Goal: Information Seeking & Learning: Learn about a topic

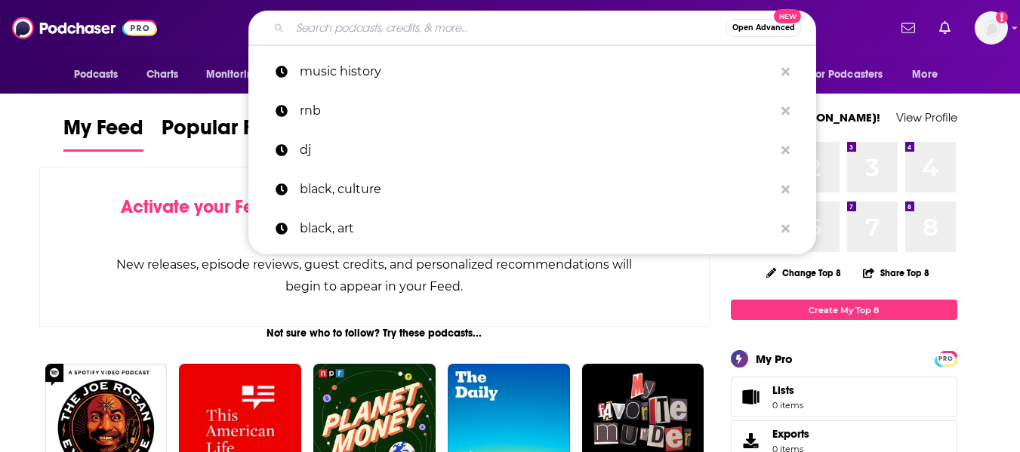
click at [473, 25] on input "Search podcasts, credits, & more..." at bounding box center [508, 28] width 436 height 24
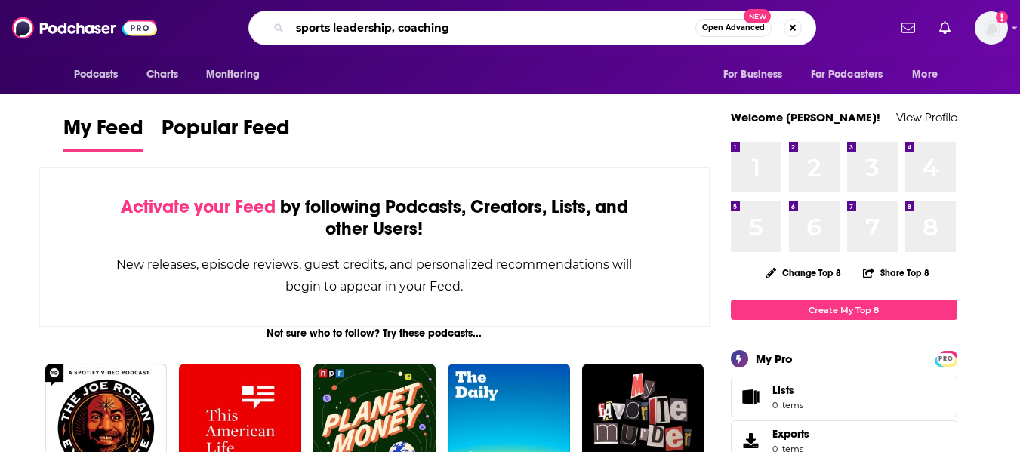
type input "sports leadership, coaching"
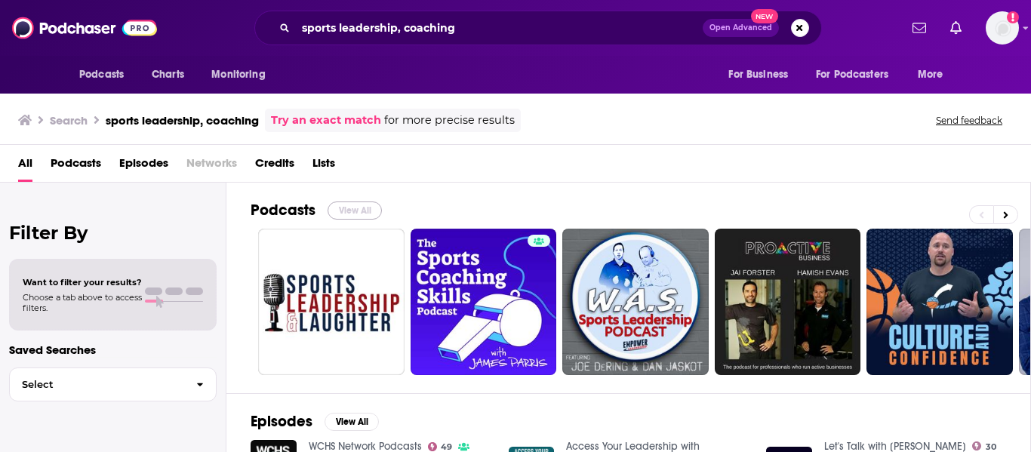
click at [356, 204] on button "View All" at bounding box center [355, 211] width 54 height 18
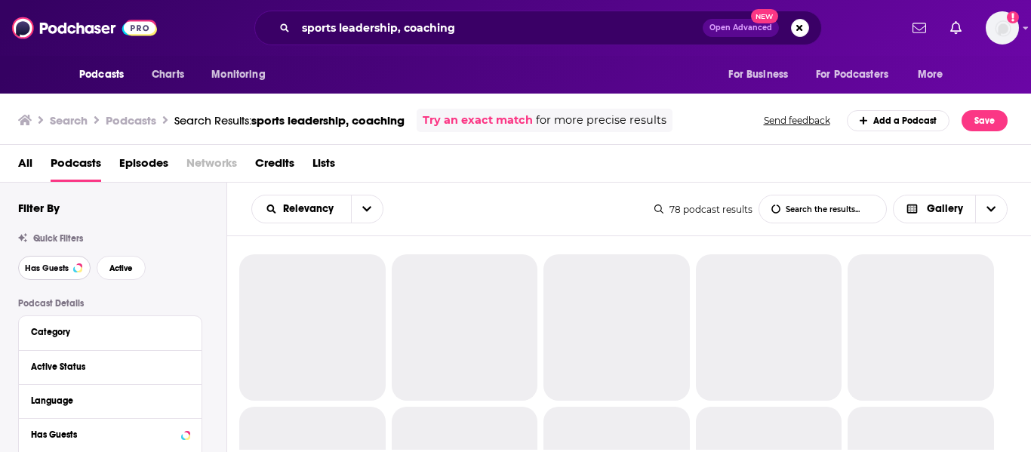
click at [54, 270] on span "Has Guests" at bounding box center [47, 268] width 44 height 8
click at [107, 276] on button "Active" at bounding box center [121, 268] width 49 height 24
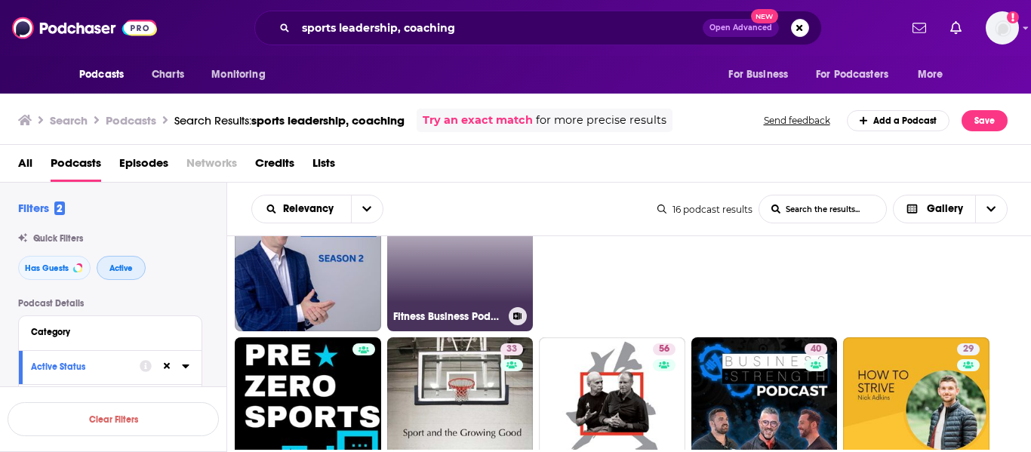
scroll to position [31, 0]
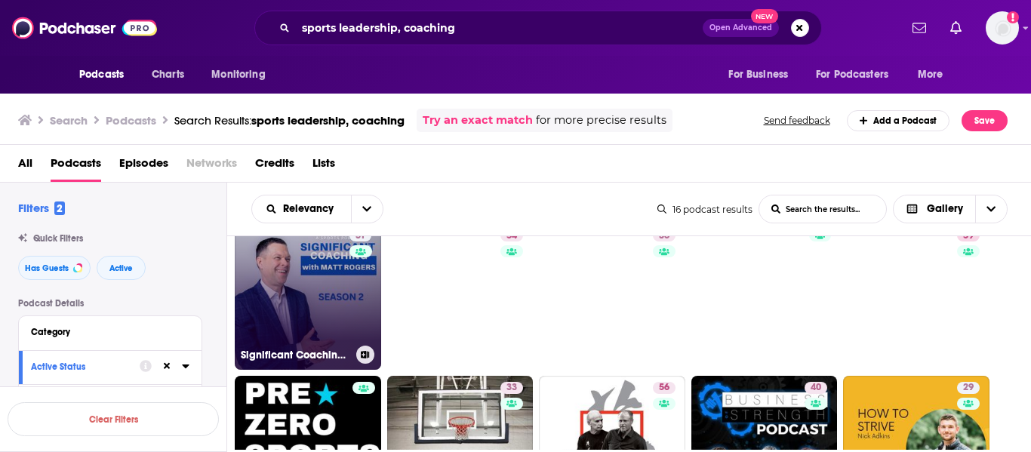
click at [325, 291] on link "31 Significant Coaching with Matt Rogers" at bounding box center [308, 296] width 146 height 146
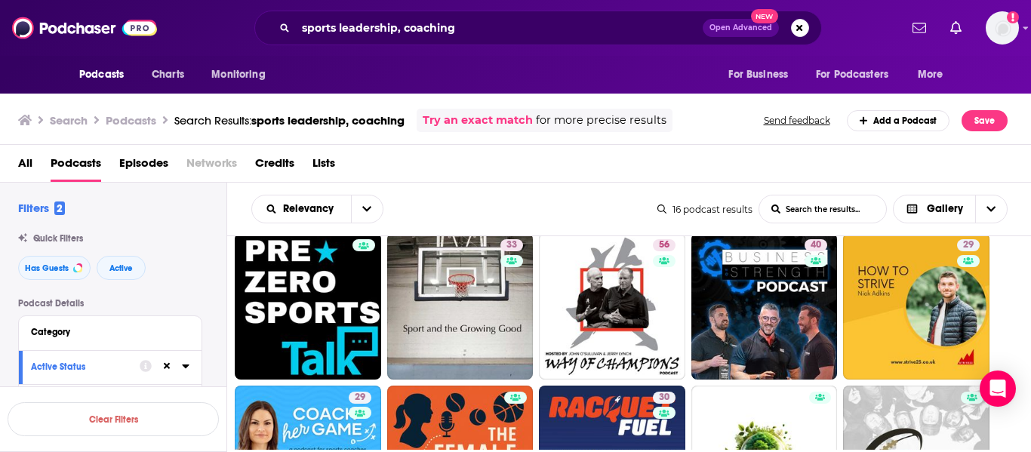
scroll to position [174, 0]
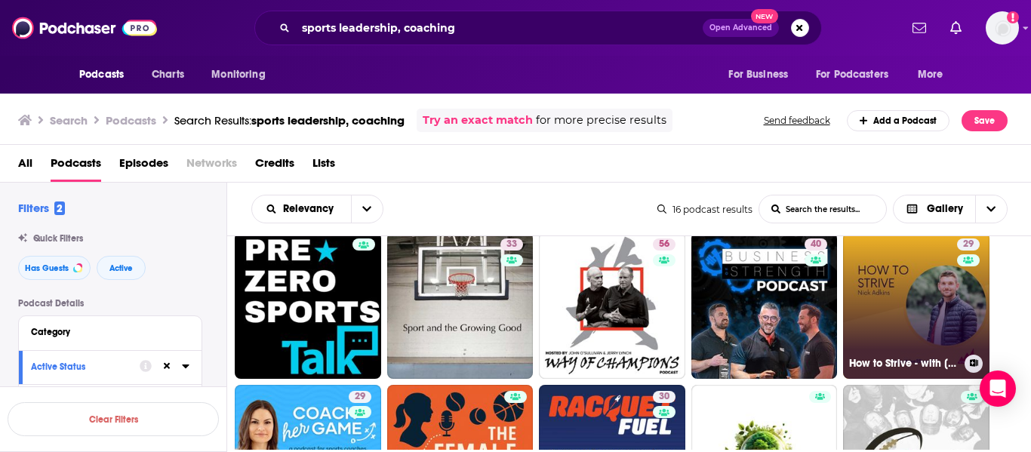
click at [900, 294] on link "29 How to Strive - with Nick Adkins" at bounding box center [916, 305] width 146 height 146
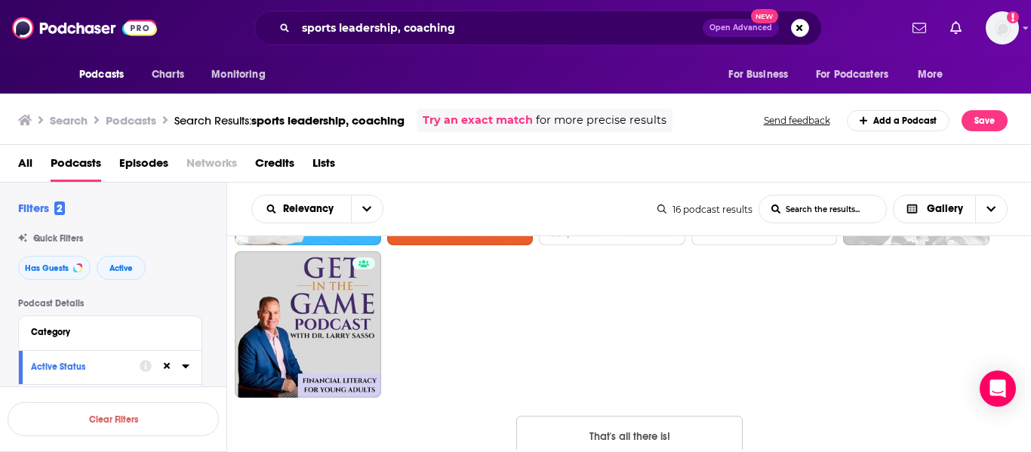
scroll to position [460, 0]
click at [313, 29] on input "sports leadership, coaching" at bounding box center [499, 28] width 407 height 24
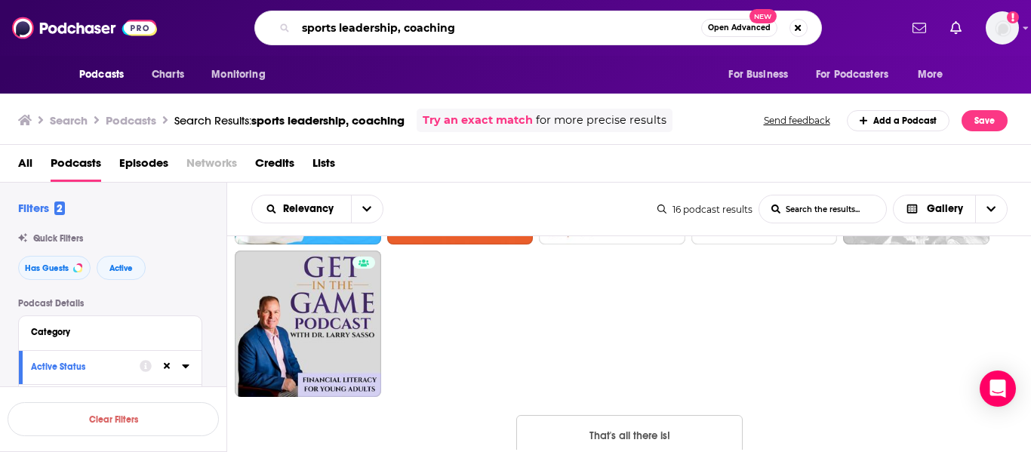
click at [313, 29] on input "sports leadership, coaching" at bounding box center [498, 28] width 405 height 24
type input "leadership, coaching"
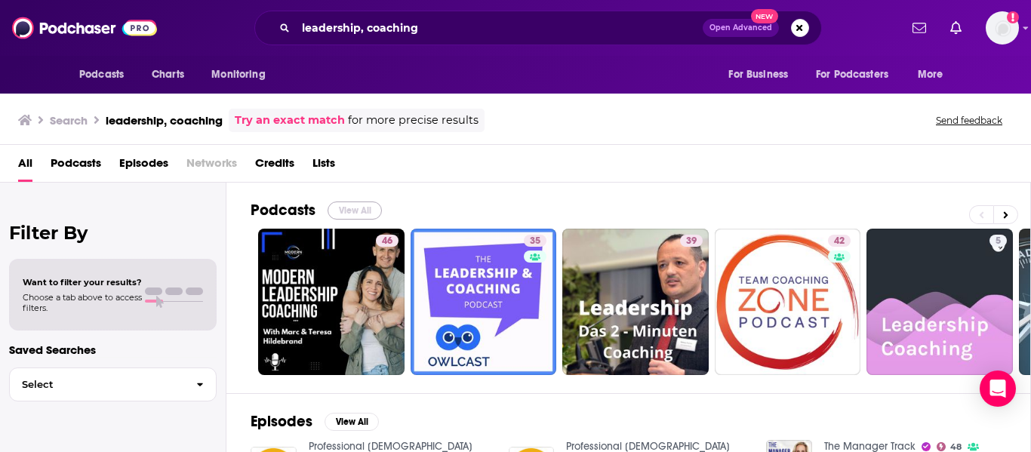
click at [357, 211] on button "View All" at bounding box center [355, 211] width 54 height 18
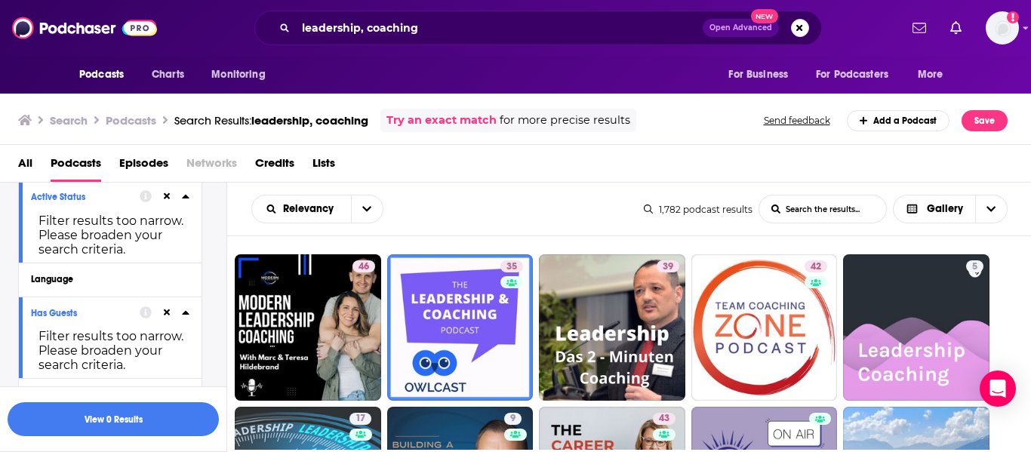
scroll to position [171, 0]
click at [168, 313] on icon at bounding box center [167, 312] width 7 height 7
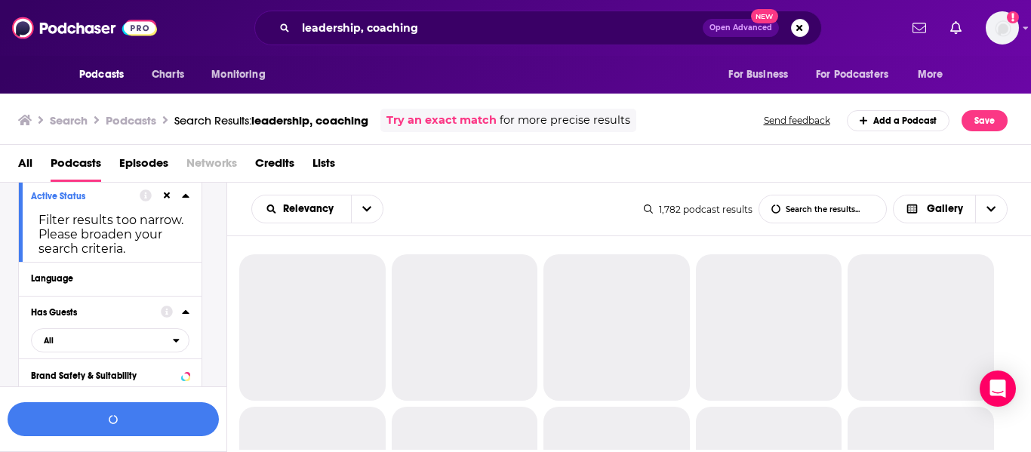
click at [167, 194] on icon at bounding box center [167, 196] width 7 height 10
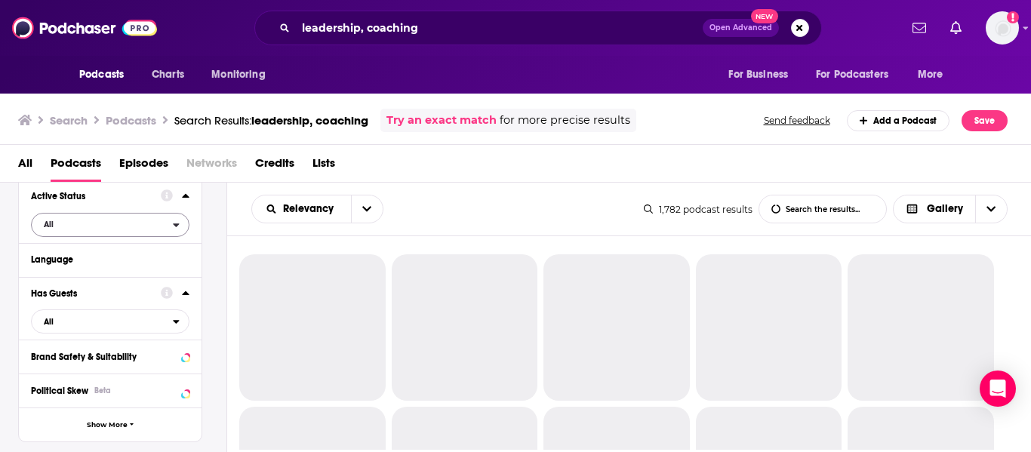
scroll to position [0, 0]
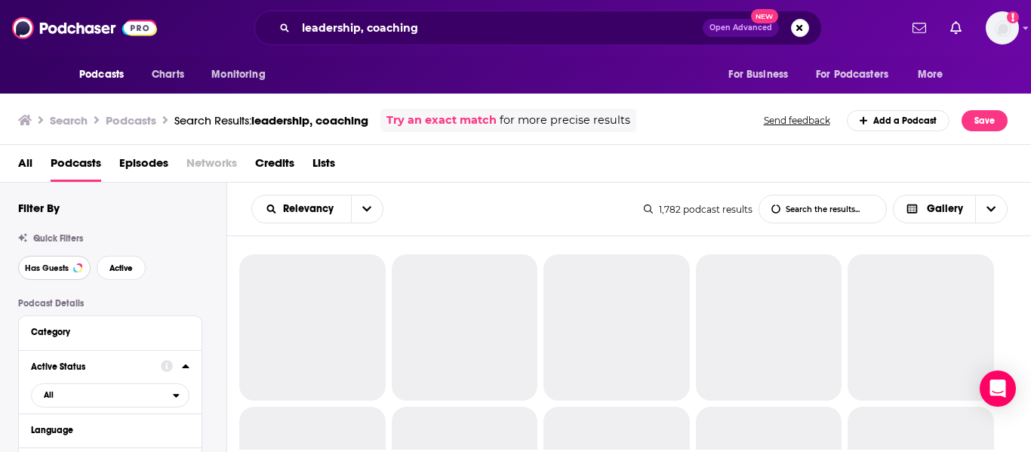
click at [66, 264] on span "Has Guests" at bounding box center [47, 268] width 44 height 8
click at [116, 274] on button "Active" at bounding box center [121, 268] width 49 height 24
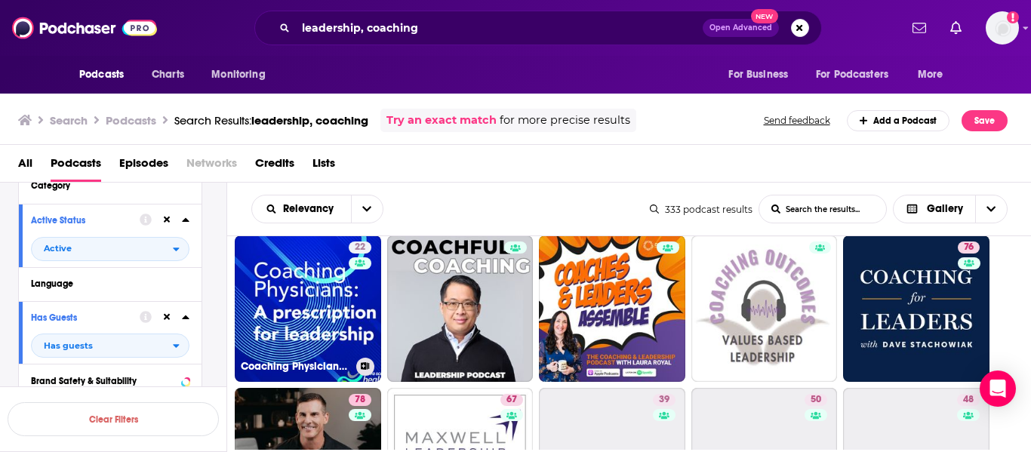
scroll to position [173, 0]
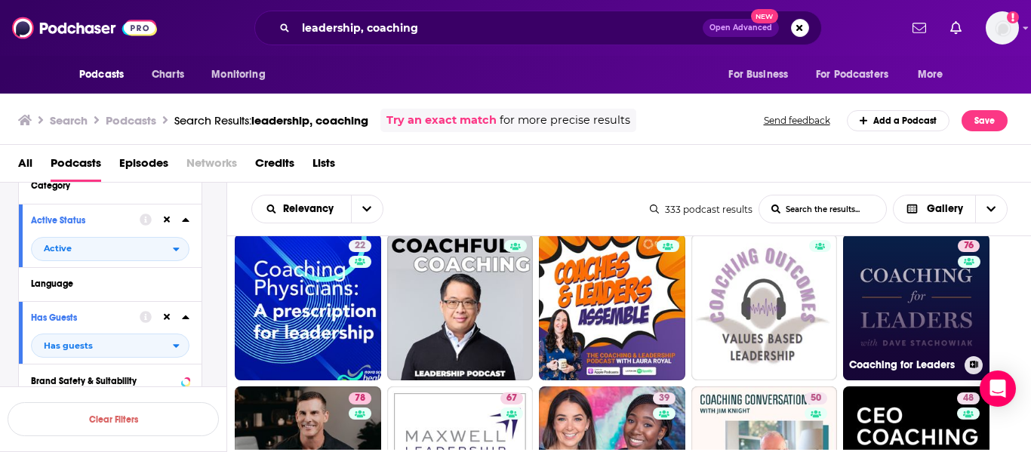
click at [876, 287] on link "76 Coaching for Leaders" at bounding box center [916, 307] width 146 height 146
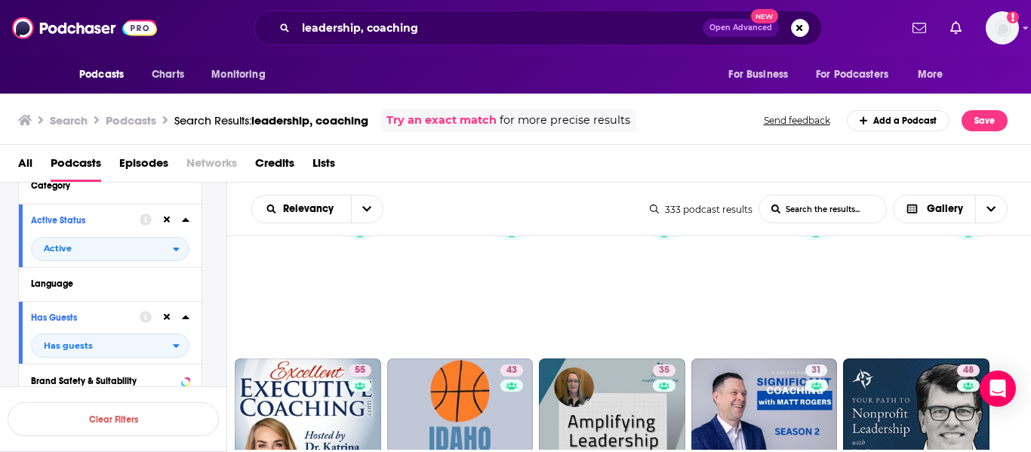
scroll to position [504, 0]
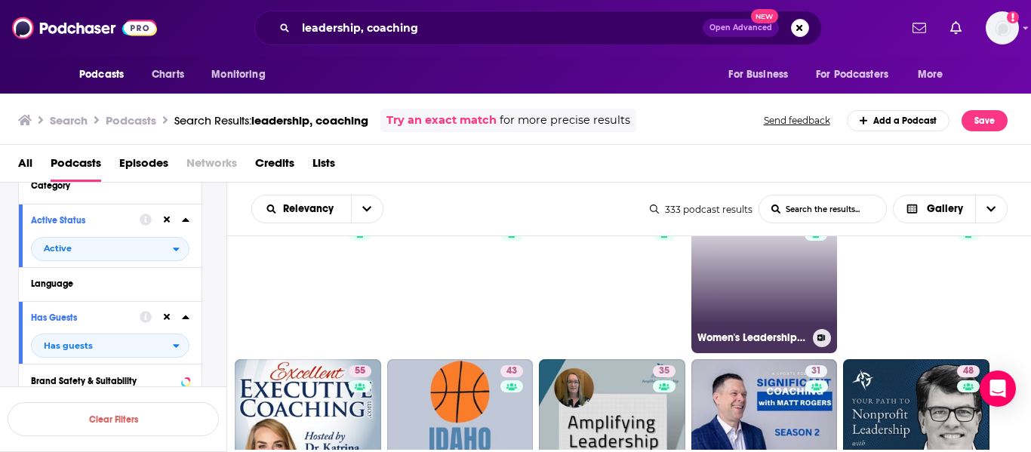
click at [752, 269] on link "44 Women's Leadership Success" at bounding box center [764, 280] width 146 height 146
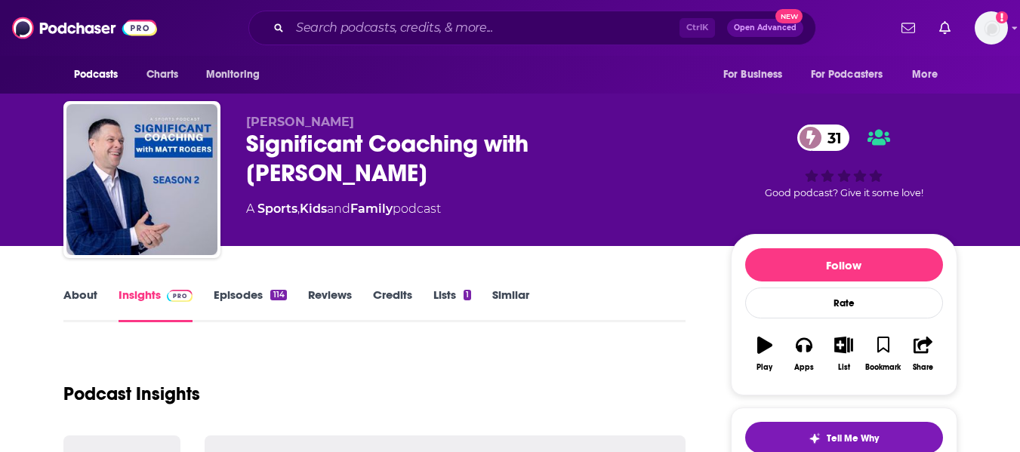
click at [82, 294] on link "About" at bounding box center [80, 305] width 34 height 35
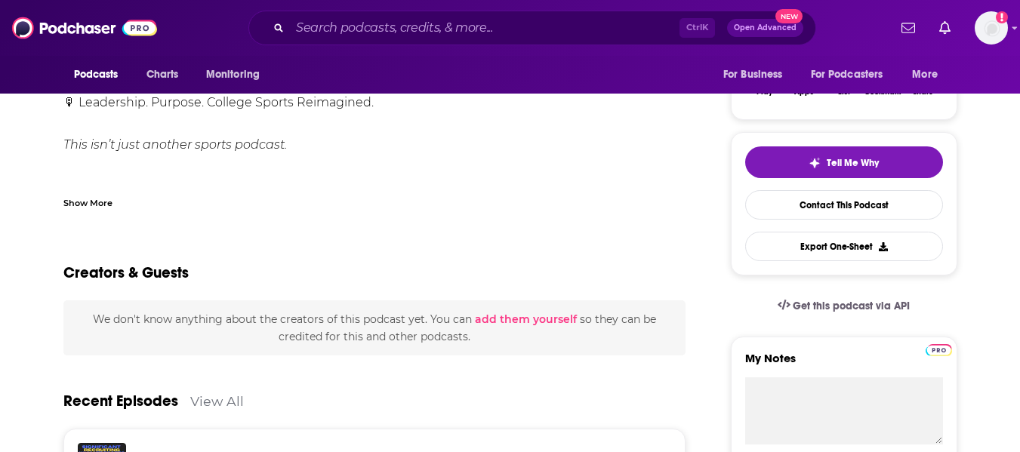
click at [106, 202] on div "Show More" at bounding box center [87, 202] width 49 height 14
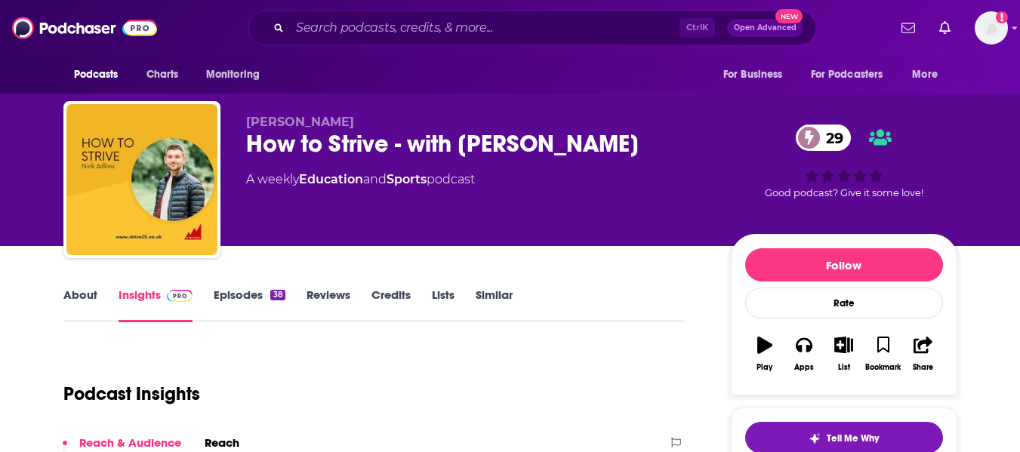
click at [63, 288] on link "About" at bounding box center [80, 305] width 34 height 35
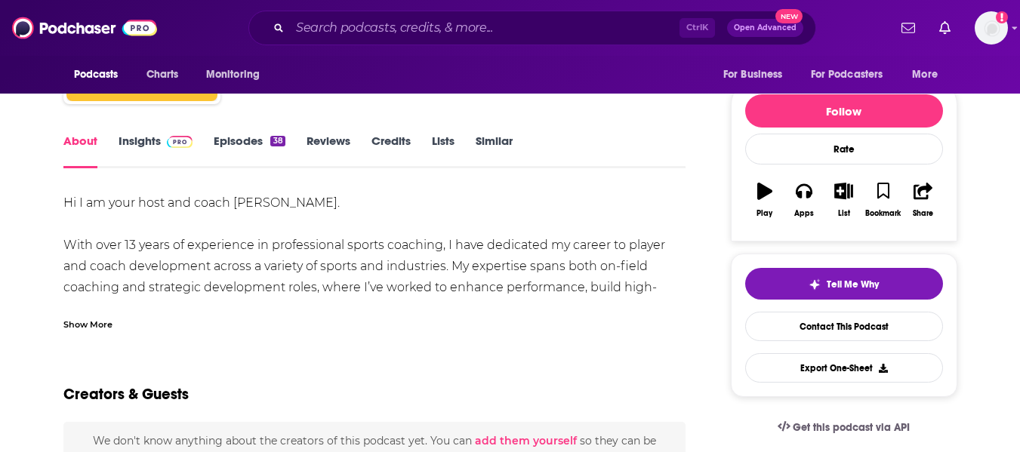
scroll to position [155, 0]
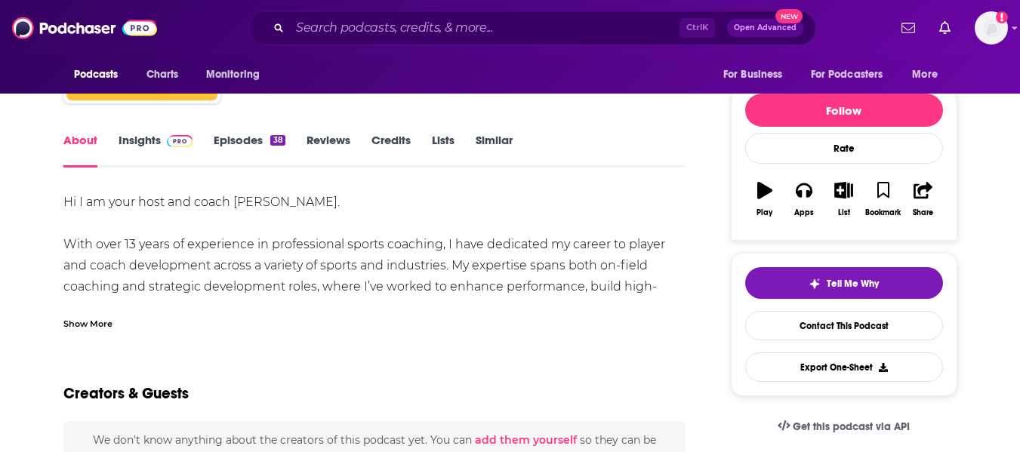
click at [95, 325] on div "Show More" at bounding box center [87, 323] width 49 height 14
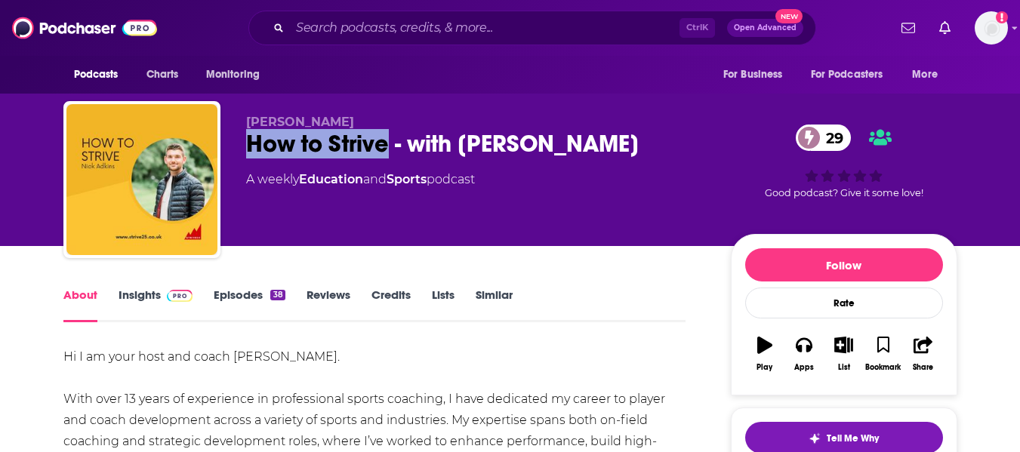
drag, startPoint x: 249, startPoint y: 146, endPoint x: 382, endPoint y: 147, distance: 132.9
click at [382, 147] on div "How to Strive - with Nick Adkins 29" at bounding box center [476, 143] width 460 height 29
copy h1 "How to Strive"
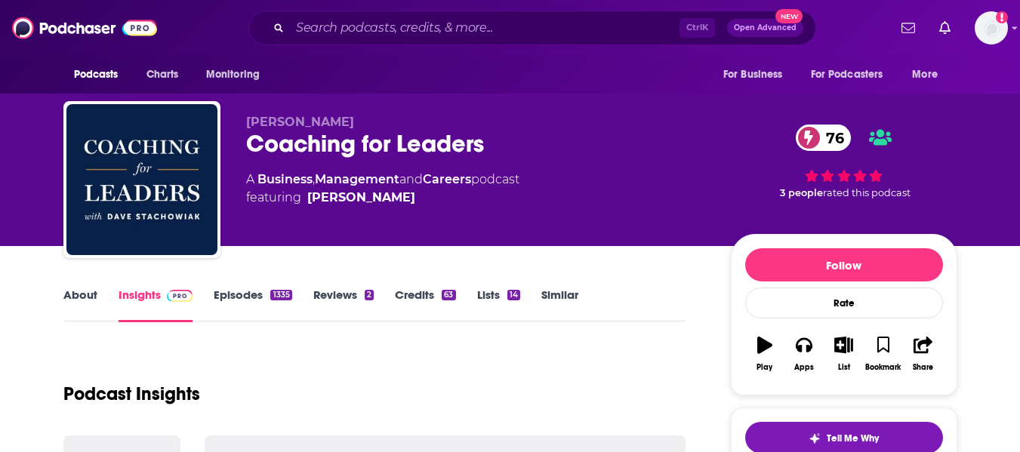
click at [81, 288] on link "About" at bounding box center [80, 305] width 34 height 35
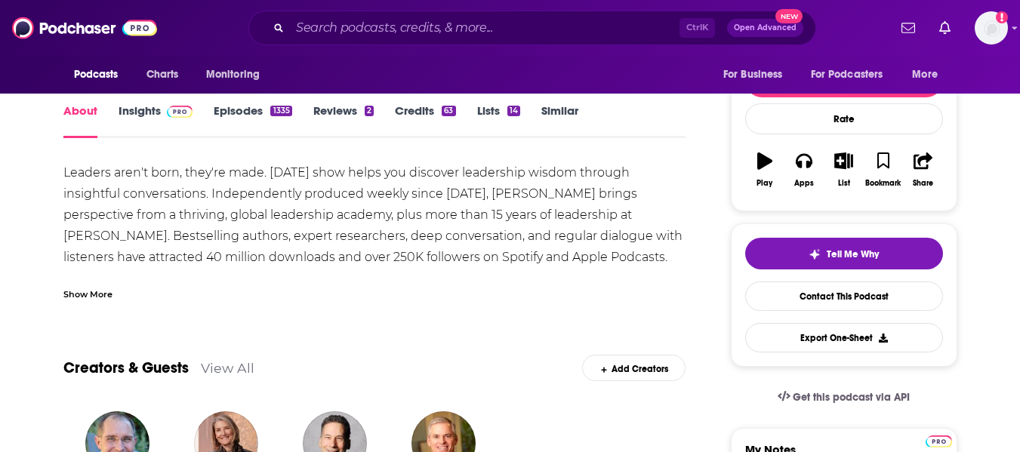
scroll to position [185, 0]
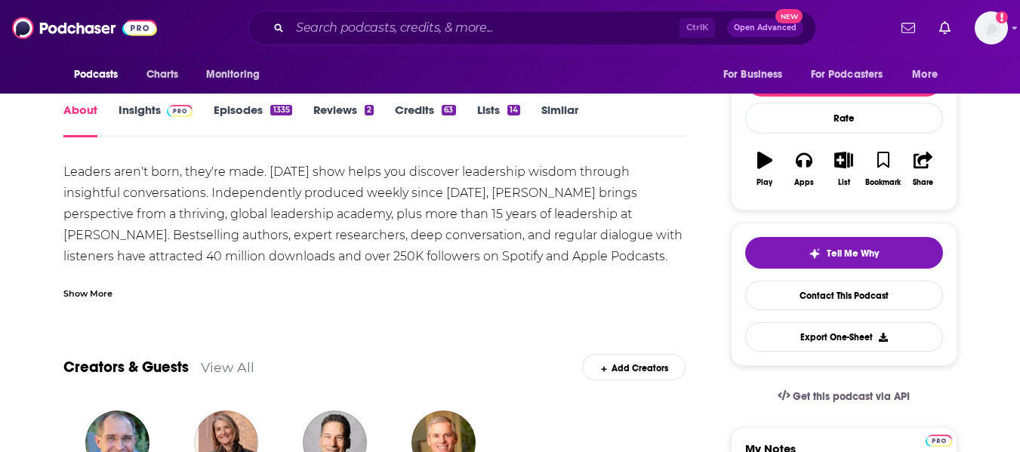
click at [106, 285] on div "Show More" at bounding box center [374, 288] width 623 height 26
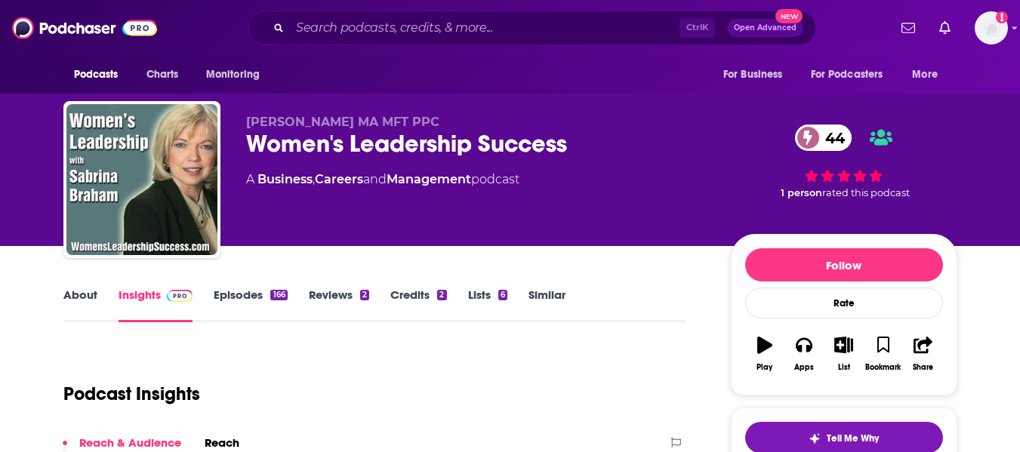
click at [72, 306] on link "About" at bounding box center [80, 305] width 34 height 35
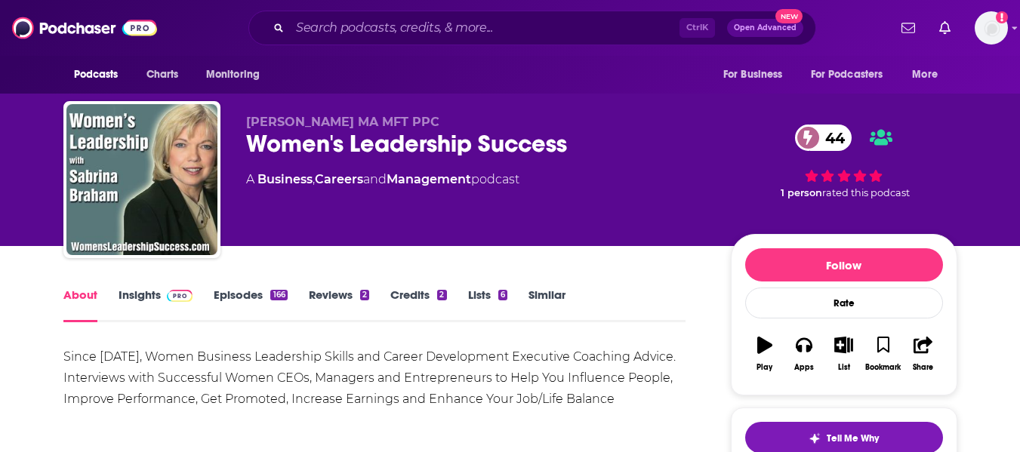
click at [271, 146] on div "Women's Leadership Success 44" at bounding box center [476, 143] width 460 height 29
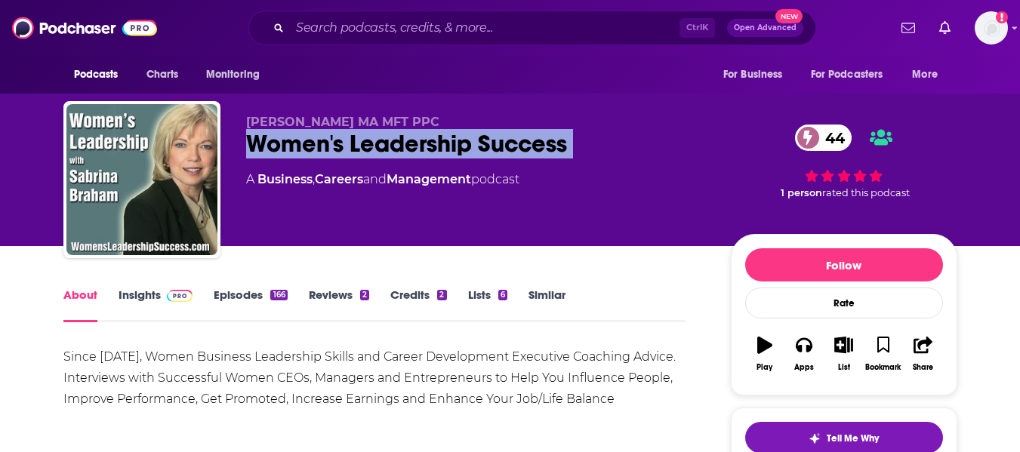
click at [271, 146] on div "Women's Leadership Success 44" at bounding box center [476, 143] width 460 height 29
copy div "Women's Leadership Success 44"
